Goal: Find specific page/section: Find specific page/section

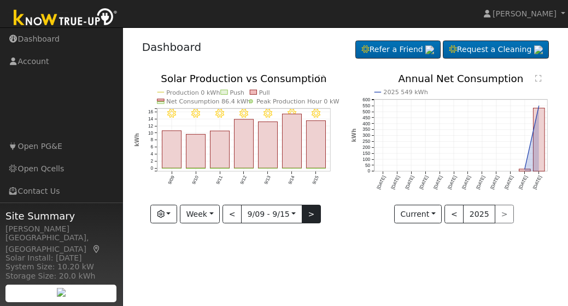
click at [311, 215] on button ">" at bounding box center [311, 214] width 19 height 19
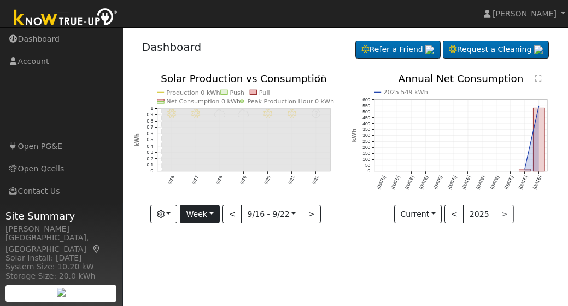
click at [213, 212] on button "Week" at bounding box center [200, 214] width 40 height 19
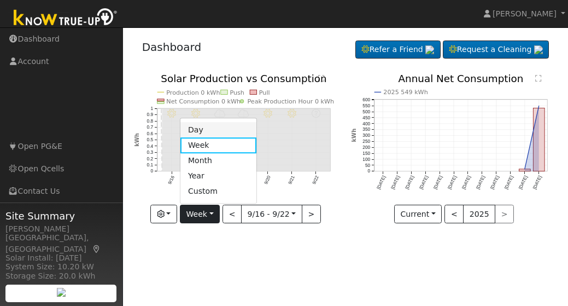
click at [199, 130] on link "Day" at bounding box center [219, 129] width 76 height 15
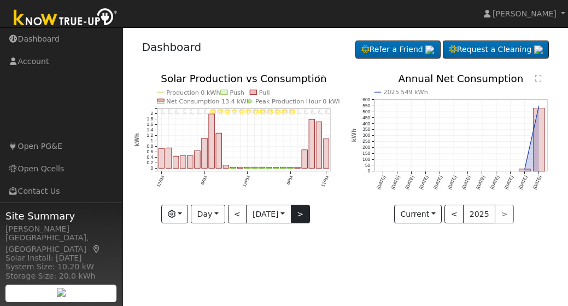
click at [303, 214] on button ">" at bounding box center [300, 214] width 19 height 19
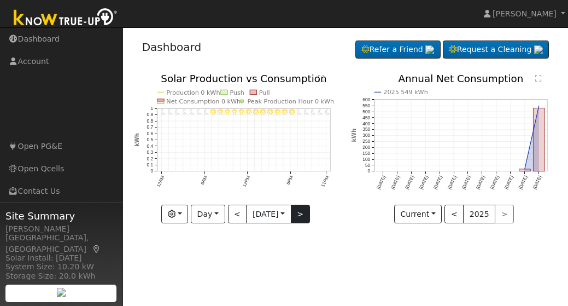
click at [303, 214] on button ">" at bounding box center [300, 214] width 19 height 19
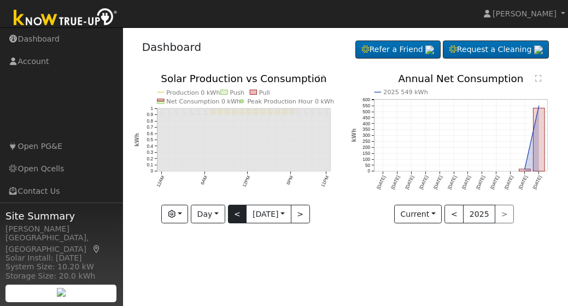
click at [235, 216] on button "<" at bounding box center [237, 214] width 19 height 19
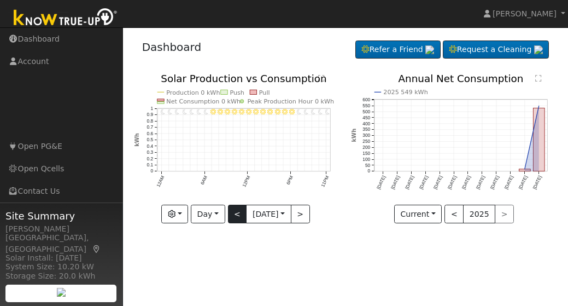
click at [235, 216] on button "<" at bounding box center [237, 214] width 19 height 19
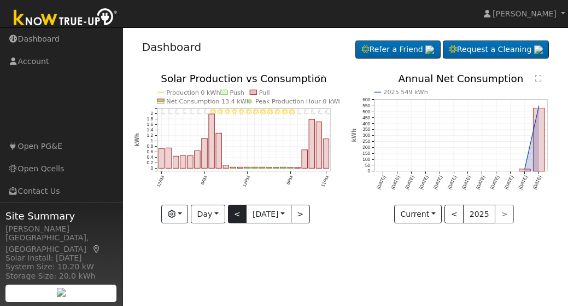
click at [235, 216] on button "<" at bounding box center [237, 214] width 19 height 19
click at [235, 213] on button "<" at bounding box center [237, 214] width 19 height 19
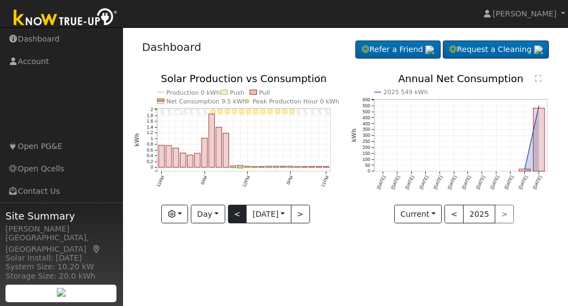
click at [234, 214] on button "<" at bounding box center [237, 214] width 19 height 19
click at [233, 213] on button "<" at bounding box center [237, 214] width 19 height 19
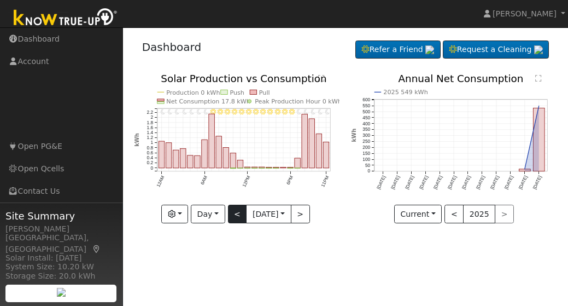
click at [234, 214] on button "<" at bounding box center [237, 214] width 19 height 19
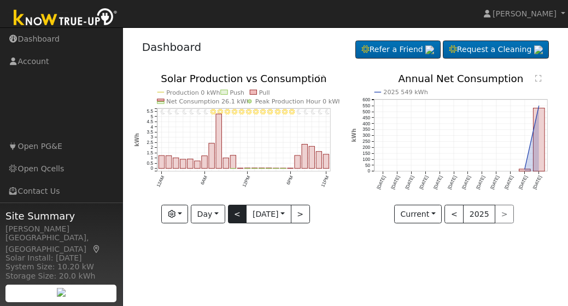
click at [232, 213] on button "<" at bounding box center [237, 214] width 19 height 19
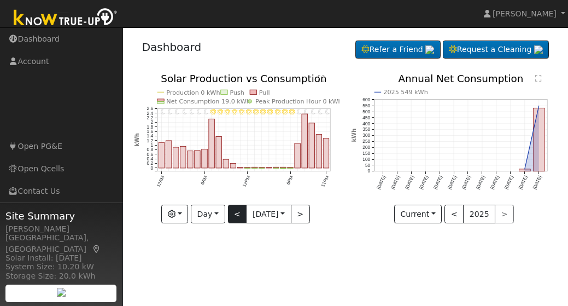
click at [232, 213] on button "<" at bounding box center [237, 214] width 19 height 19
type input "2025-09-02"
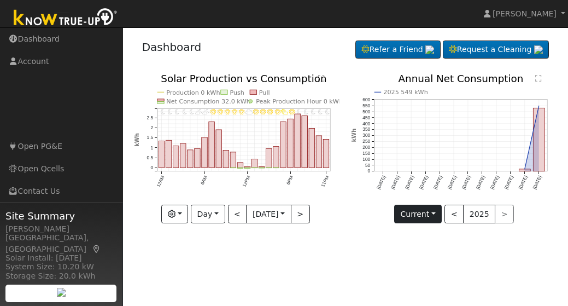
click at [435, 213] on button "Current" at bounding box center [418, 214] width 48 height 19
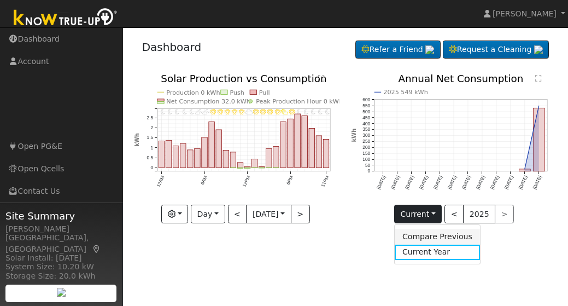
click at [423, 236] on link "Compare Previous" at bounding box center [437, 236] width 85 height 15
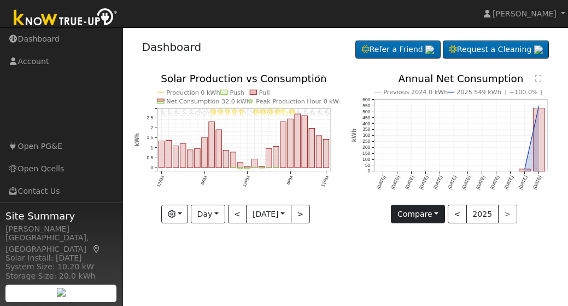
click at [437, 213] on button "Compare" at bounding box center [418, 214] width 54 height 19
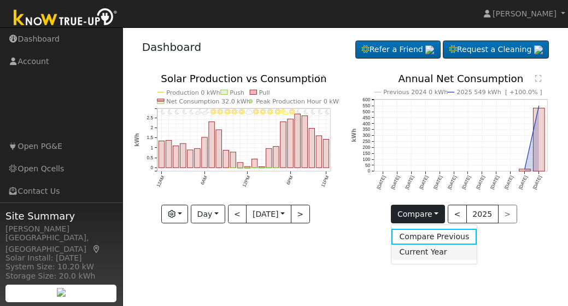
click at [426, 252] on link "Current Year" at bounding box center [434, 251] width 85 height 15
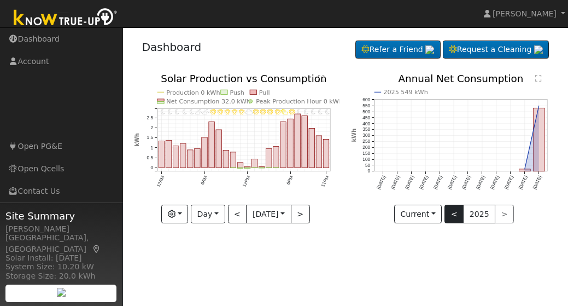
click at [453, 213] on button "<" at bounding box center [454, 214] width 19 height 19
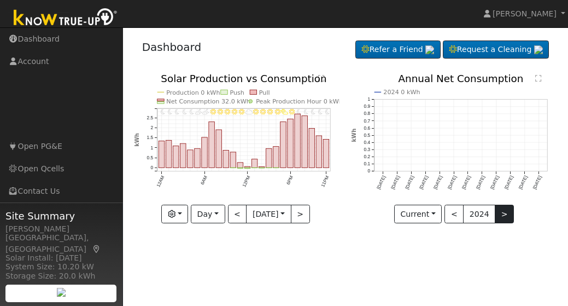
click at [501, 212] on button ">" at bounding box center [504, 214] width 19 height 19
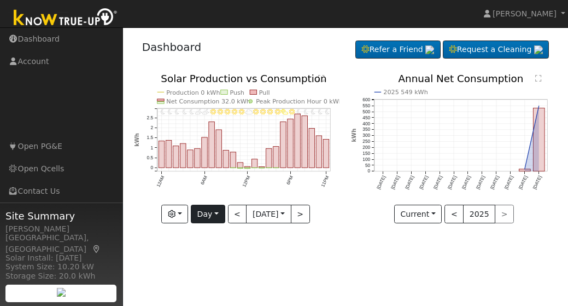
click at [215, 213] on button "Day" at bounding box center [208, 214] width 34 height 19
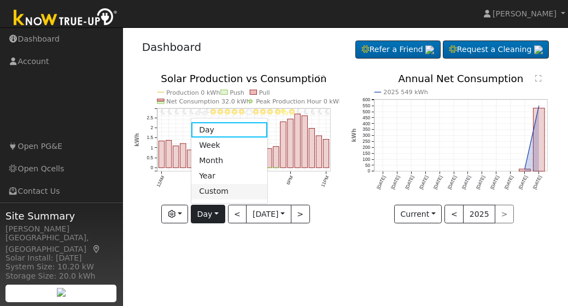
click at [217, 193] on link "Custom" at bounding box center [229, 191] width 76 height 15
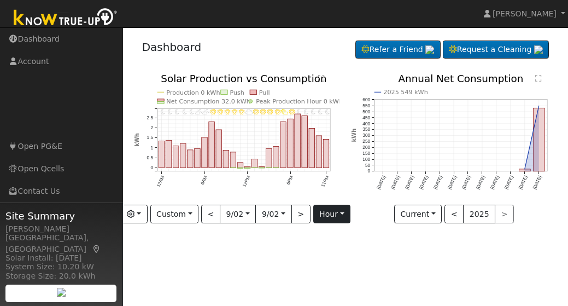
click at [342, 212] on button "hour" at bounding box center [332, 214] width 38 height 19
click at [271, 242] on div "User Profile First name Last name Email Email Notifications No Emails No Emails…" at bounding box center [345, 166] width 445 height 278
click at [301, 213] on button ">" at bounding box center [301, 214] width 19 height 19
type input "2025-09-03"
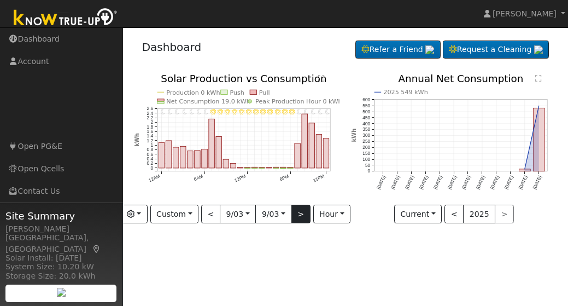
click at [301, 213] on button ">" at bounding box center [301, 214] width 19 height 19
type input "2025-09-04"
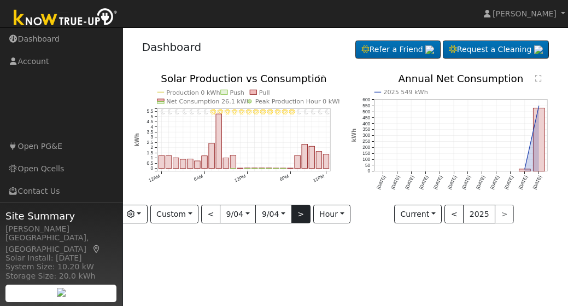
click at [301, 213] on button ">" at bounding box center [301, 214] width 19 height 19
type input "2025-09-05"
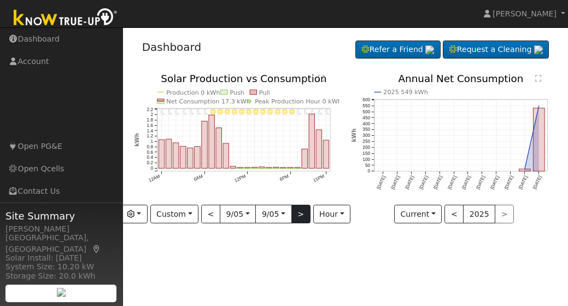
click at [301, 213] on button ">" at bounding box center [301, 214] width 19 height 19
type input "2025-09-06"
click at [301, 213] on button ">" at bounding box center [301, 214] width 19 height 19
type input "2025-09-07"
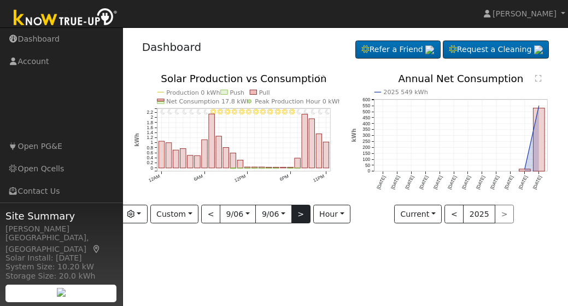
type input "2025-09-07"
click at [301, 213] on button ">" at bounding box center [301, 214] width 19 height 19
type input "2025-09-08"
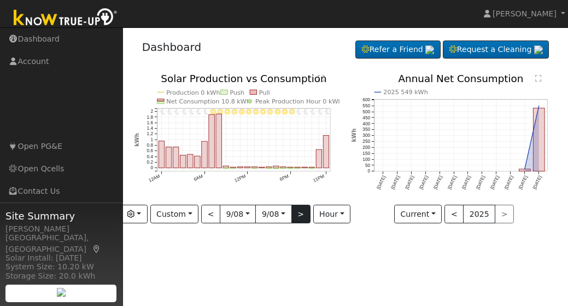
click at [302, 212] on button ">" at bounding box center [301, 214] width 19 height 19
type input "[DATE]"
click at [301, 214] on button ">" at bounding box center [301, 214] width 19 height 19
type input "2025-09-10"
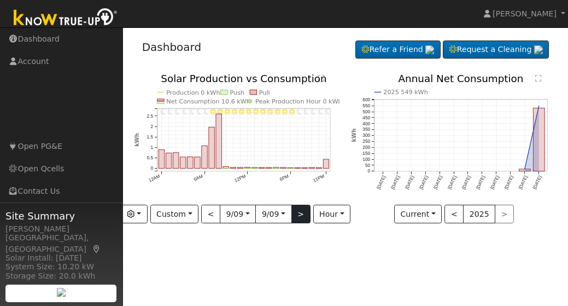
type input "2025-09-10"
click at [301, 214] on button ">" at bounding box center [301, 214] width 19 height 19
type input "2025-09-11"
click at [299, 213] on button ">" at bounding box center [301, 214] width 19 height 19
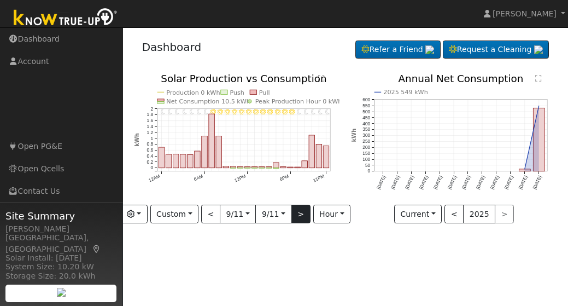
type input "2025-09-12"
click at [299, 213] on button ">" at bounding box center [301, 214] width 19 height 19
type input "2025-09-13"
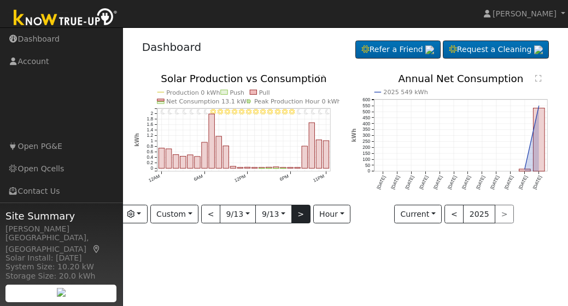
click at [299, 213] on button ">" at bounding box center [301, 214] width 19 height 19
type input "2025-09-14"
click at [299, 213] on button ">" at bounding box center [301, 214] width 19 height 19
type input "2025-09-15"
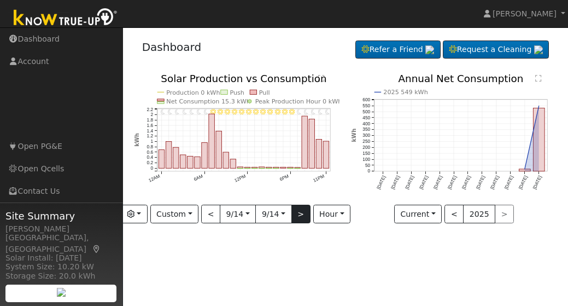
type input "2025-09-15"
click at [299, 213] on button ">" at bounding box center [301, 214] width 19 height 19
type input "2025-09-16"
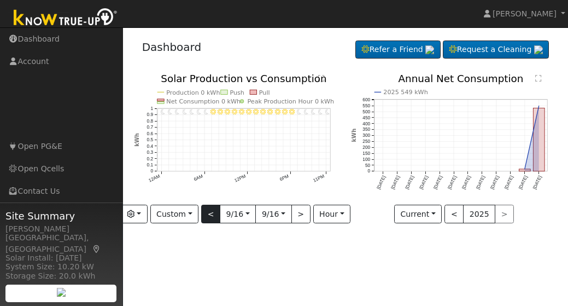
click at [210, 215] on button "<" at bounding box center [210, 214] width 19 height 19
type input "2025-09-15"
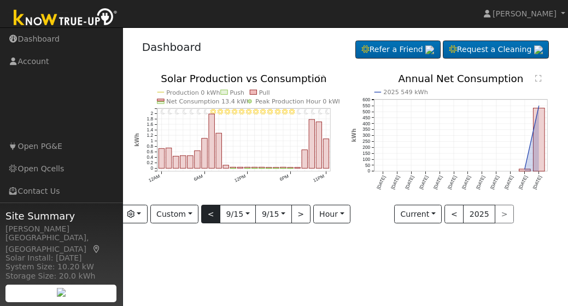
click at [212, 213] on button "<" at bounding box center [210, 214] width 19 height 19
type input "2025-09-14"
click at [212, 213] on button "<" at bounding box center [210, 214] width 19 height 19
type input "2025-09-13"
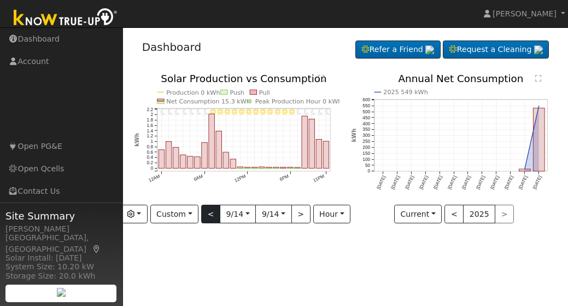
type input "2025-09-13"
click at [212, 213] on button "<" at bounding box center [210, 214] width 19 height 19
type input "2025-09-12"
click at [212, 213] on button "<" at bounding box center [210, 214] width 19 height 19
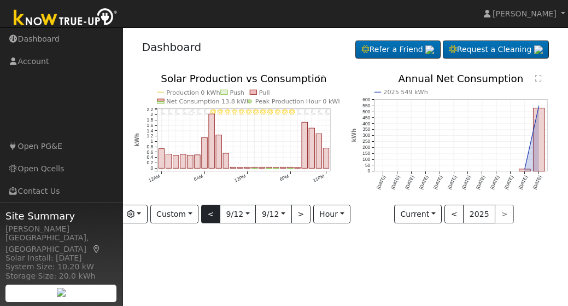
type input "2025-09-11"
click at [212, 213] on button "<" at bounding box center [210, 214] width 19 height 19
type input "2025-09-10"
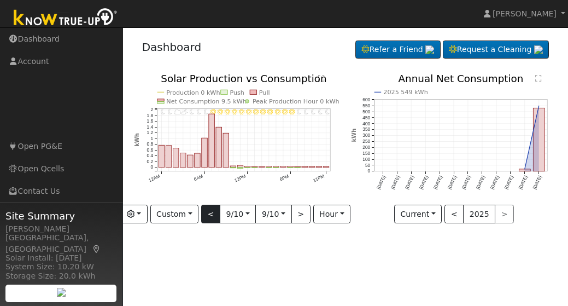
click at [212, 213] on button "<" at bounding box center [210, 214] width 19 height 19
type input "[DATE]"
click at [212, 213] on button "<" at bounding box center [210, 214] width 19 height 19
type input "2025-09-08"
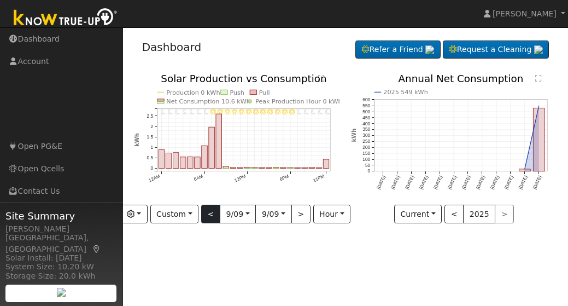
type input "2025-09-08"
click at [212, 213] on button "<" at bounding box center [210, 214] width 19 height 19
type input "2025-09-07"
click at [212, 213] on button "<" at bounding box center [210, 214] width 19 height 19
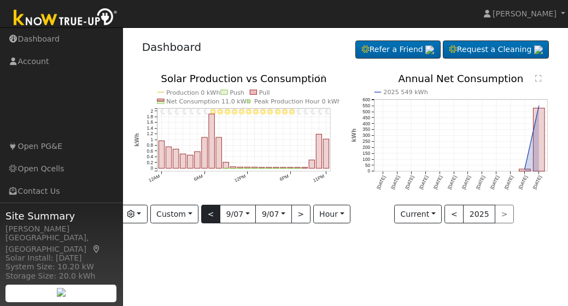
type input "2025-09-06"
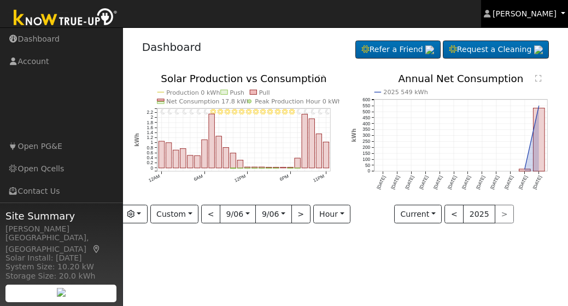
click at [563, 13] on link "[PERSON_NAME]" at bounding box center [525, 13] width 88 height 27
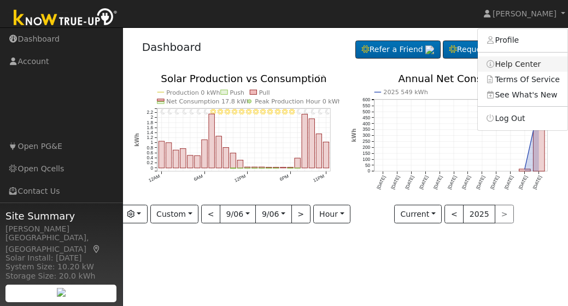
click at [517, 66] on link "Help Center" at bounding box center [523, 63] width 90 height 15
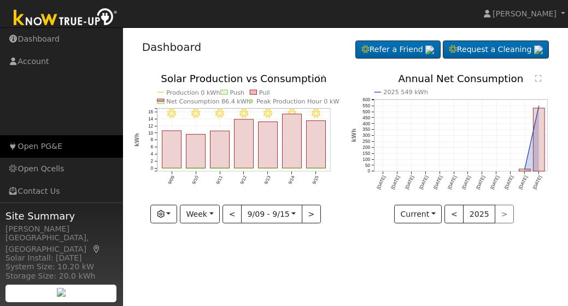
click at [33, 147] on link "Open PG&E" at bounding box center [61, 146] width 123 height 22
